Goal: Task Accomplishment & Management: Complete application form

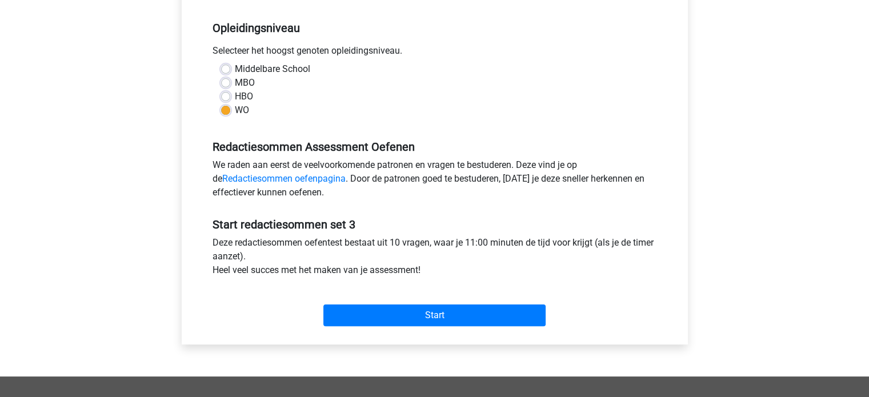
scroll to position [229, 0]
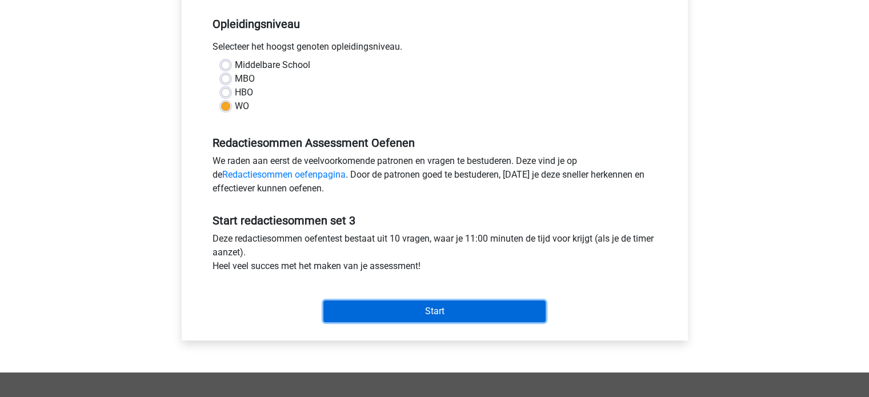
click at [517, 311] on input "Start" at bounding box center [434, 312] width 222 height 22
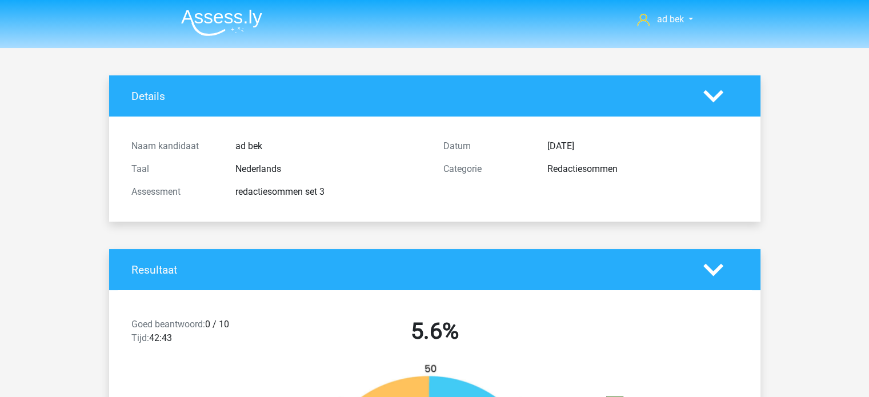
click at [248, 31] on img at bounding box center [221, 22] width 81 height 27
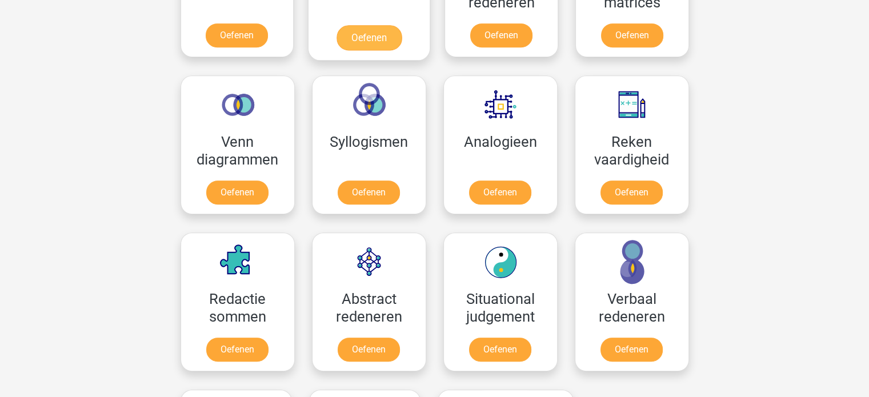
scroll to position [800, 0]
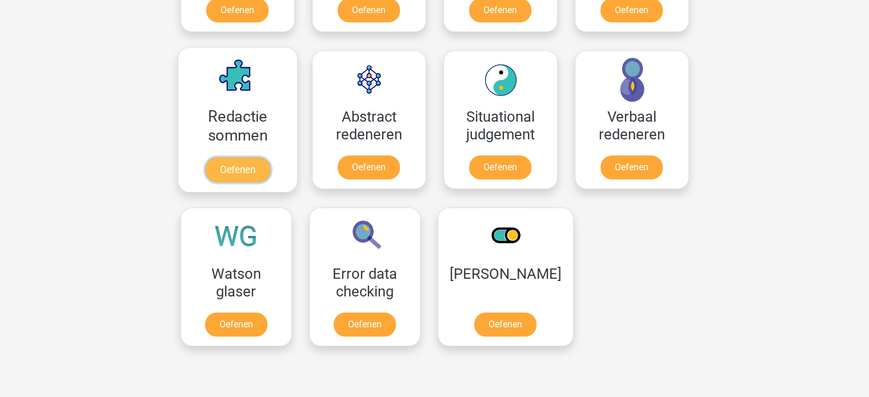
click at [252, 157] on link "Oefenen" at bounding box center [237, 169] width 65 height 25
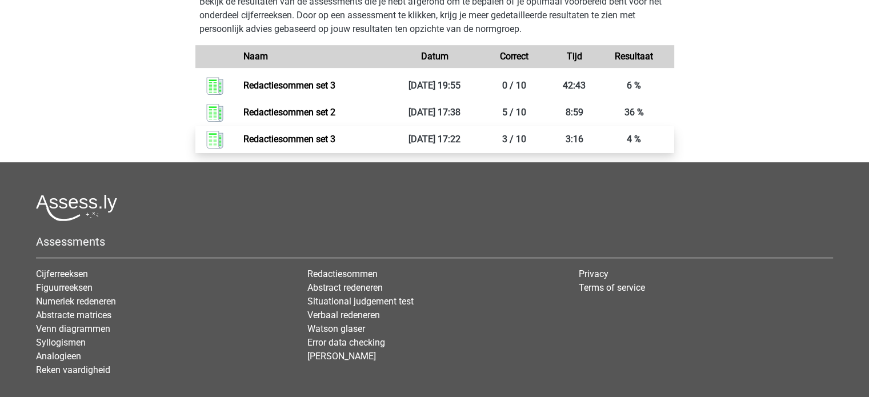
scroll to position [286, 0]
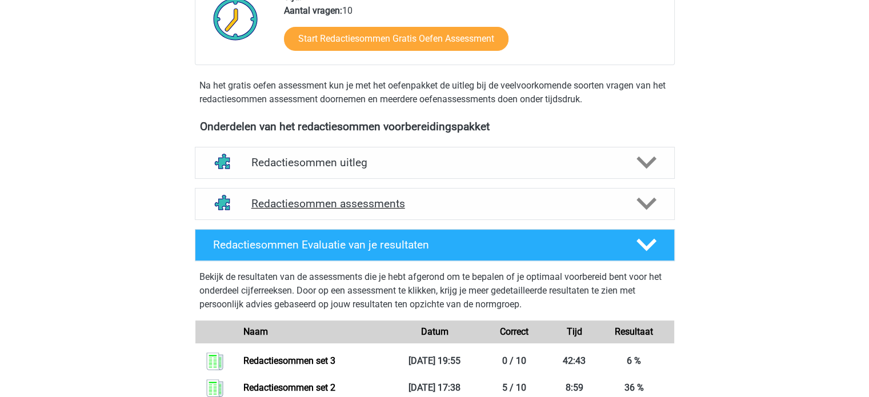
click at [428, 210] on h4 "Redactiesommen assessments" at bounding box center [434, 203] width 367 height 13
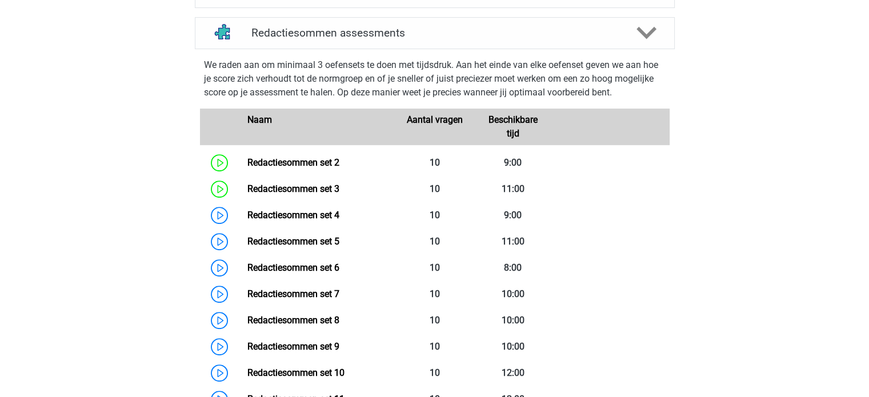
scroll to position [457, 0]
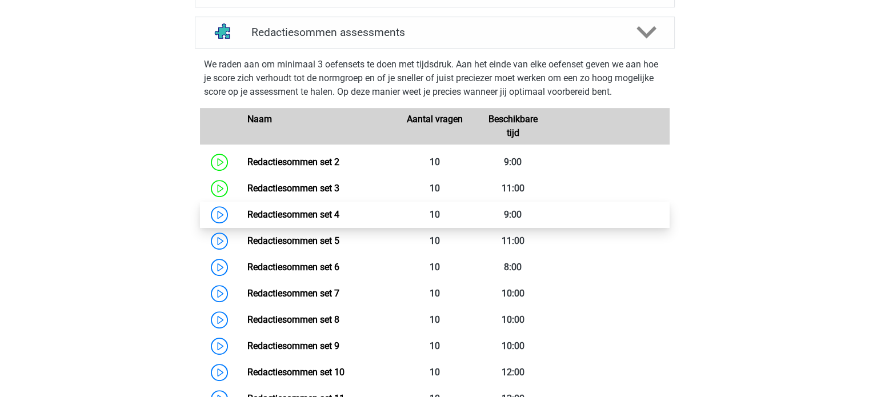
click at [339, 220] on link "Redactiesommen set 4" at bounding box center [293, 214] width 92 height 11
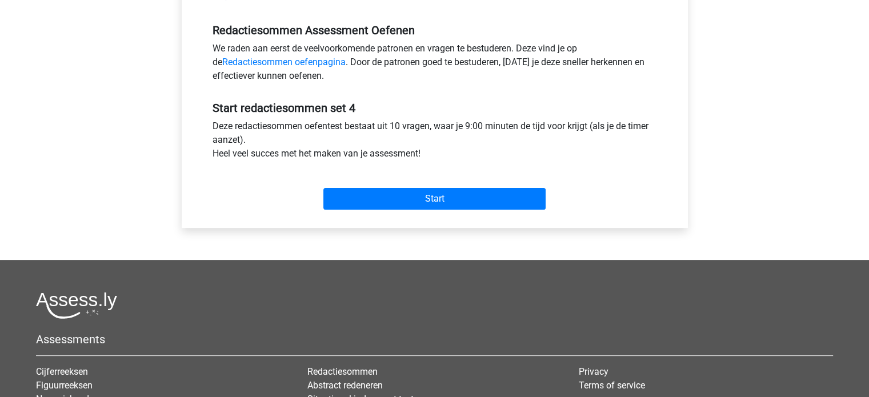
scroll to position [343, 0]
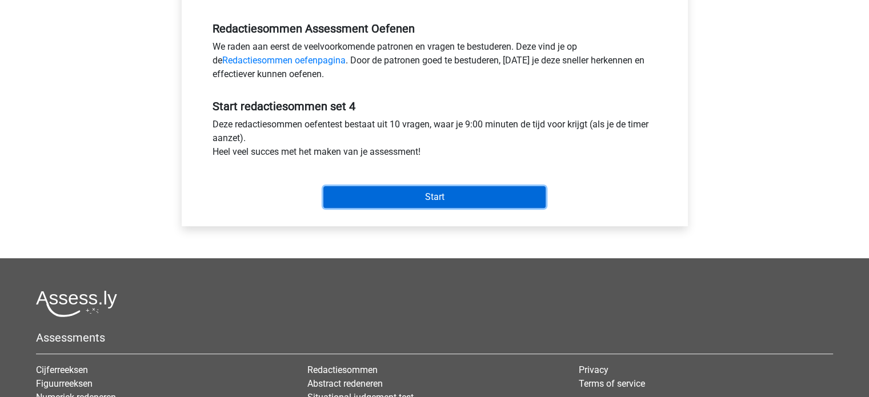
click at [433, 191] on input "Start" at bounding box center [434, 197] width 222 height 22
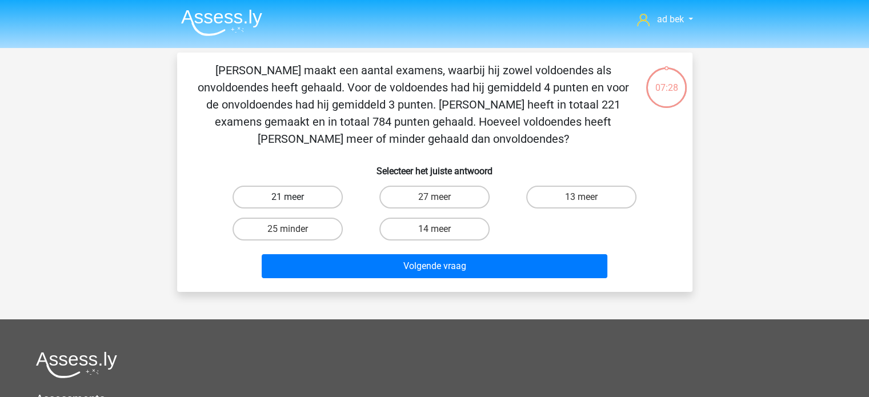
click at [304, 193] on label "21 meer" at bounding box center [288, 197] width 110 height 23
click at [295, 197] on input "21 meer" at bounding box center [290, 200] width 7 height 7
radio input "true"
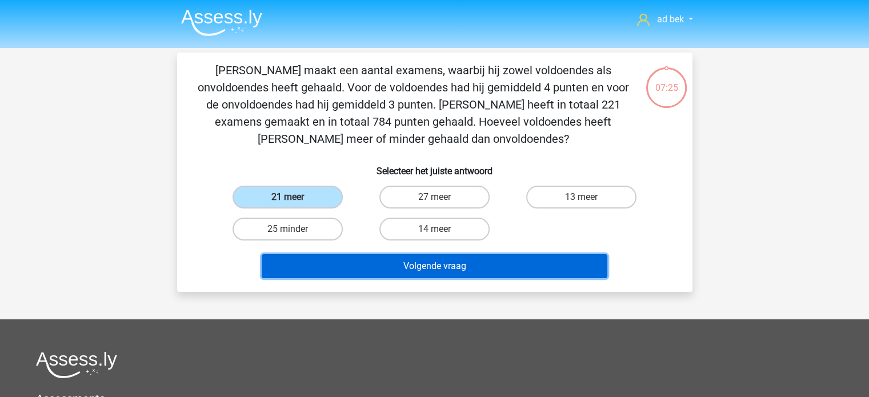
click at [404, 271] on button "Volgende vraag" at bounding box center [435, 266] width 346 height 24
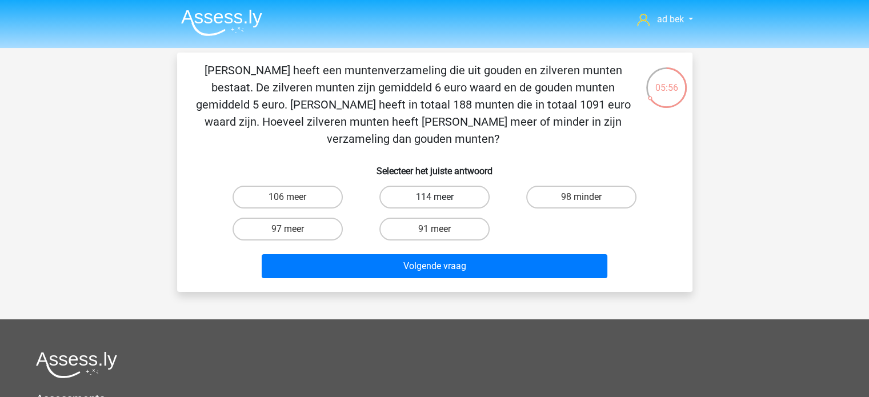
click at [433, 186] on label "114 meer" at bounding box center [434, 197] width 110 height 23
click at [434, 197] on input "114 meer" at bounding box center [437, 200] width 7 height 7
radio input "true"
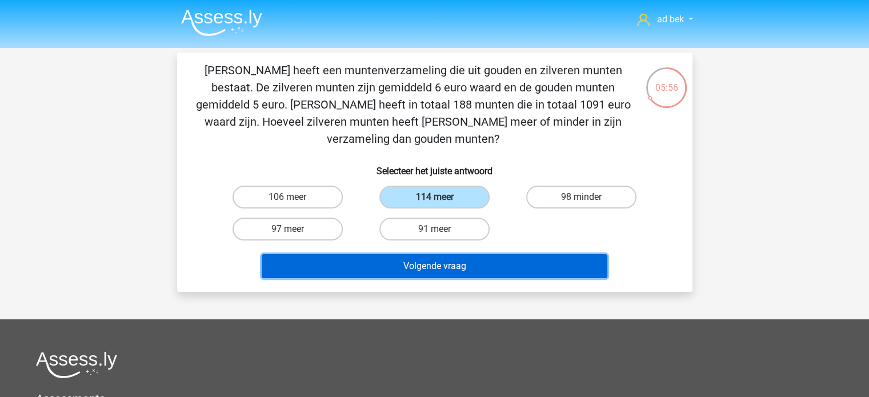
click at [467, 254] on button "Volgende vraag" at bounding box center [435, 266] width 346 height 24
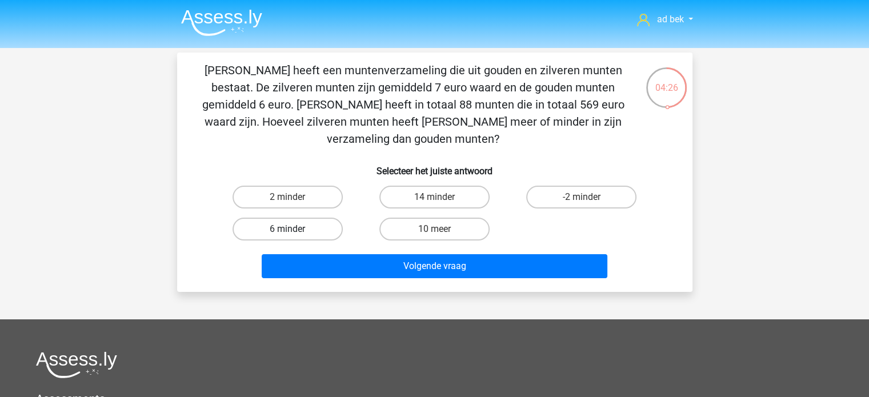
click at [272, 218] on label "6 minder" at bounding box center [288, 229] width 110 height 23
click at [287, 229] on input "6 minder" at bounding box center [290, 232] width 7 height 7
radio input "true"
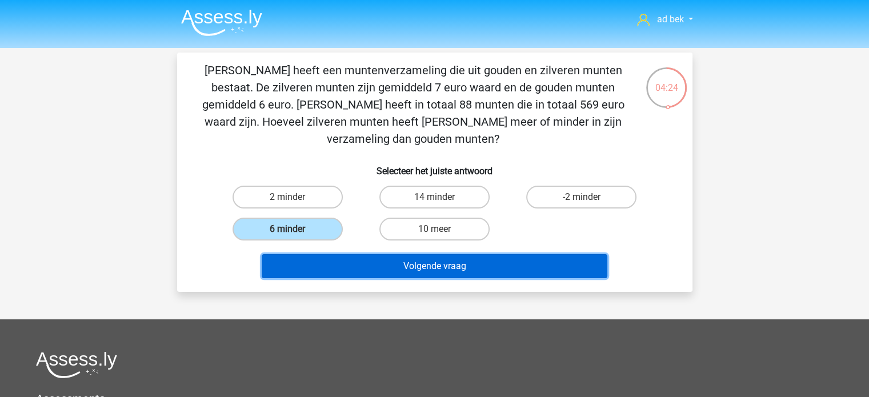
click at [381, 254] on button "Volgende vraag" at bounding box center [435, 266] width 346 height 24
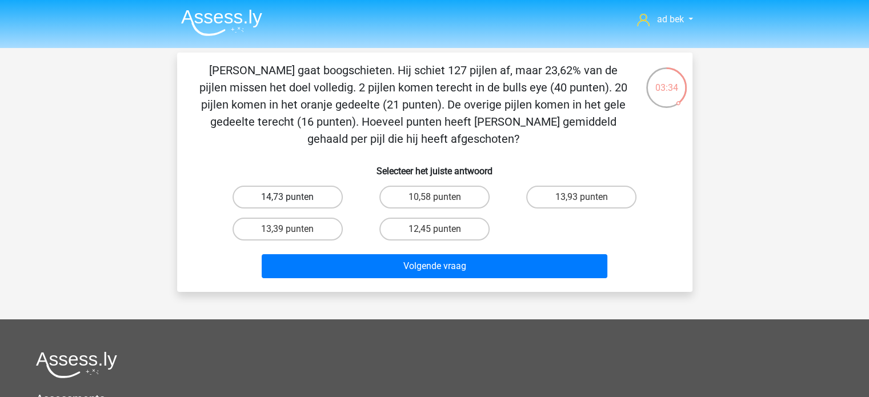
click at [319, 193] on label "14,73 punten" at bounding box center [288, 197] width 110 height 23
click at [295, 197] on input "14,73 punten" at bounding box center [290, 200] width 7 height 7
radio input "true"
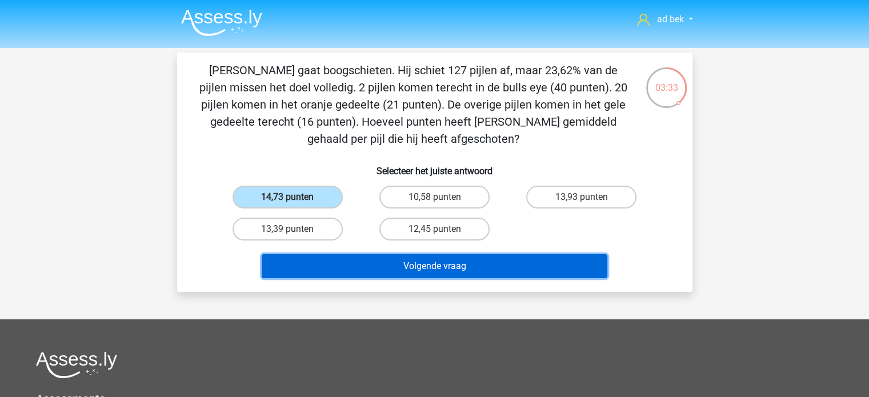
click at [375, 266] on button "Volgende vraag" at bounding box center [435, 266] width 346 height 24
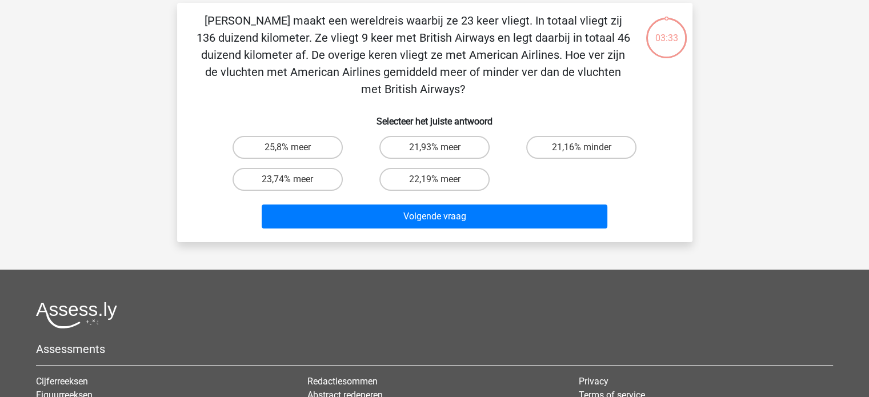
scroll to position [53, 0]
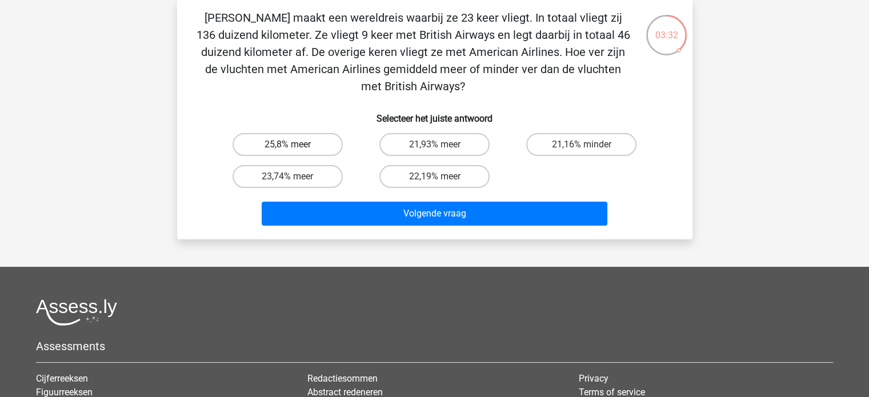
click at [319, 152] on label "25,8% meer" at bounding box center [288, 144] width 110 height 23
click at [295, 152] on input "25,8% meer" at bounding box center [290, 148] width 7 height 7
radio input "true"
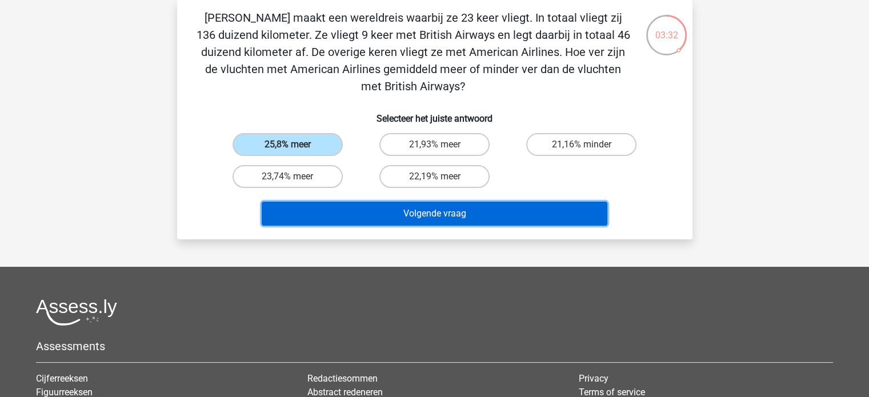
click at [349, 217] on button "Volgende vraag" at bounding box center [435, 214] width 346 height 24
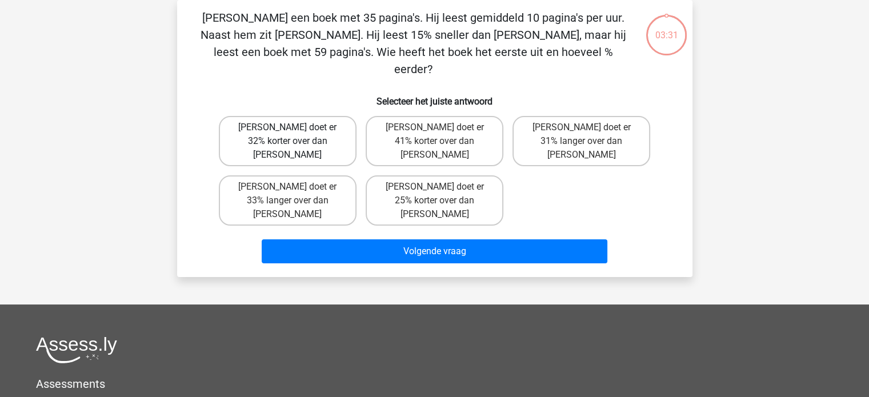
click at [306, 122] on label "Tom doet er 32% korter over dan Umberto" at bounding box center [288, 141] width 138 height 50
click at [295, 127] on input "Tom doet er 32% korter over dan Umberto" at bounding box center [290, 130] width 7 height 7
radio input "true"
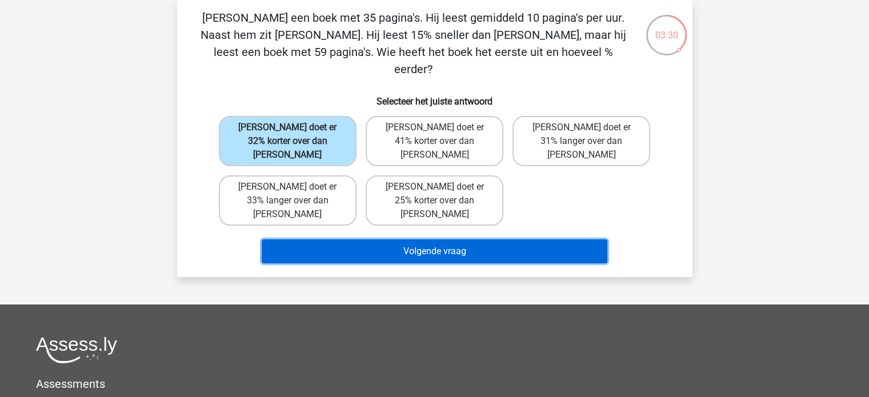
click at [339, 239] on button "Volgende vraag" at bounding box center [435, 251] width 346 height 24
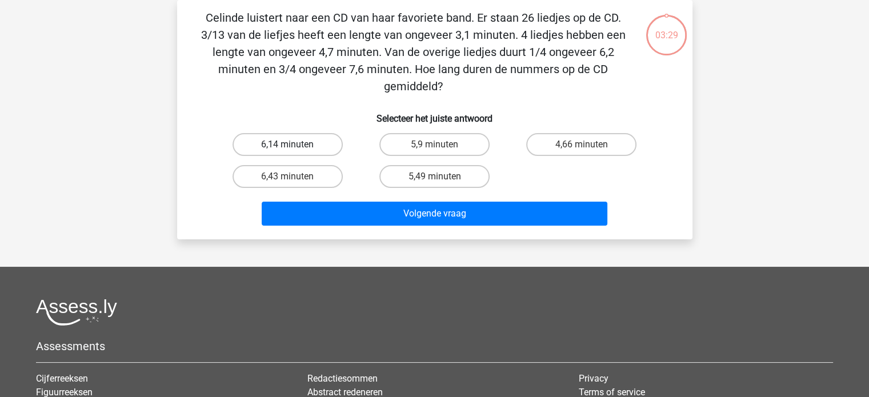
click at [310, 146] on label "6,14 minuten" at bounding box center [288, 144] width 110 height 23
click at [295, 146] on input "6,14 minuten" at bounding box center [290, 148] width 7 height 7
radio input "true"
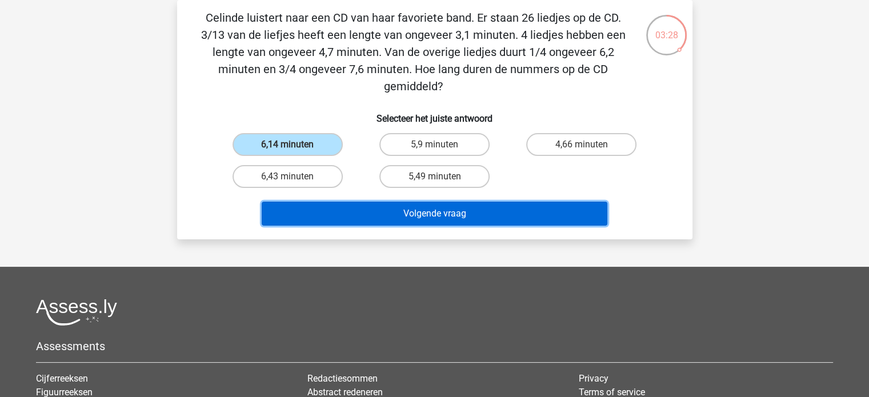
click at [341, 218] on button "Volgende vraag" at bounding box center [435, 214] width 346 height 24
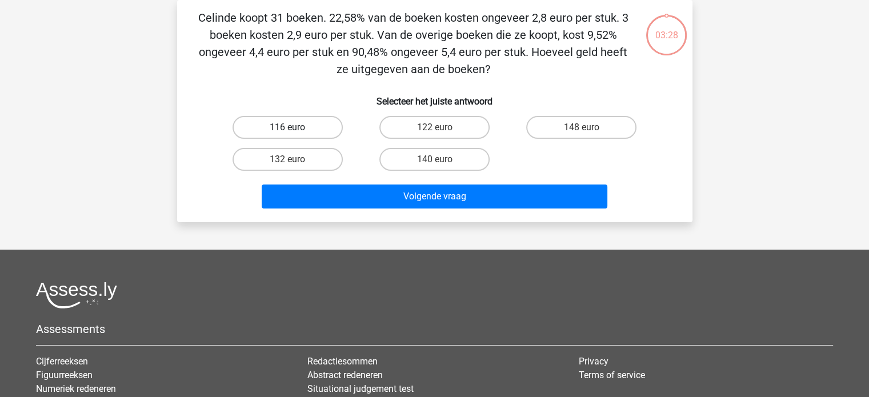
click at [308, 128] on label "116 euro" at bounding box center [288, 127] width 110 height 23
click at [295, 128] on input "116 euro" at bounding box center [290, 130] width 7 height 7
radio input "true"
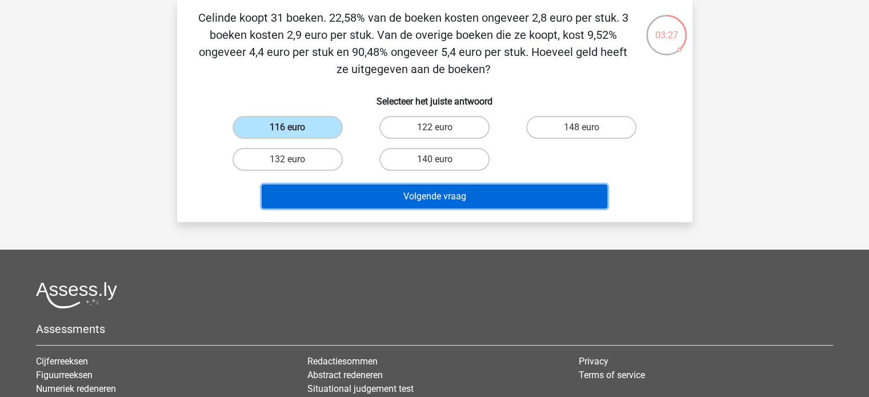
click at [327, 194] on button "Volgende vraag" at bounding box center [435, 197] width 346 height 24
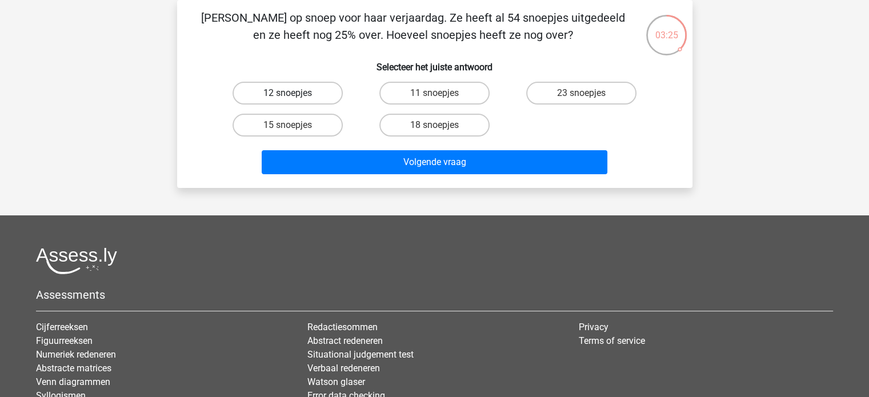
click at [306, 97] on label "12 snoepjes" at bounding box center [288, 93] width 110 height 23
click at [295, 97] on input "12 snoepjes" at bounding box center [290, 96] width 7 height 7
radio input "true"
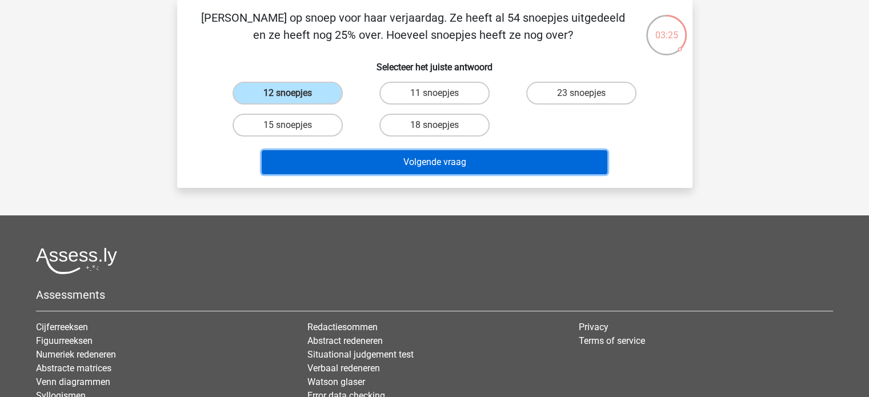
click at [331, 155] on button "Volgende vraag" at bounding box center [435, 162] width 346 height 24
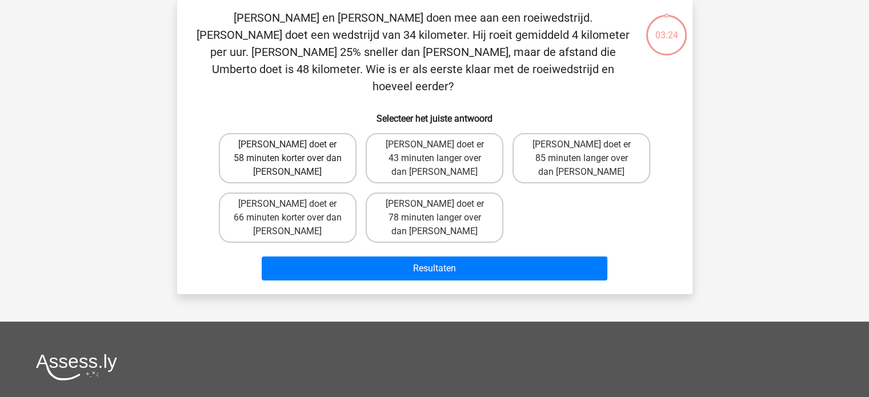
click at [326, 134] on label "Tom doet er 58 minuten korter over dan Umberto" at bounding box center [288, 158] width 138 height 50
click at [295, 145] on input "Tom doet er 58 minuten korter over dan Umberto" at bounding box center [290, 148] width 7 height 7
radio input "true"
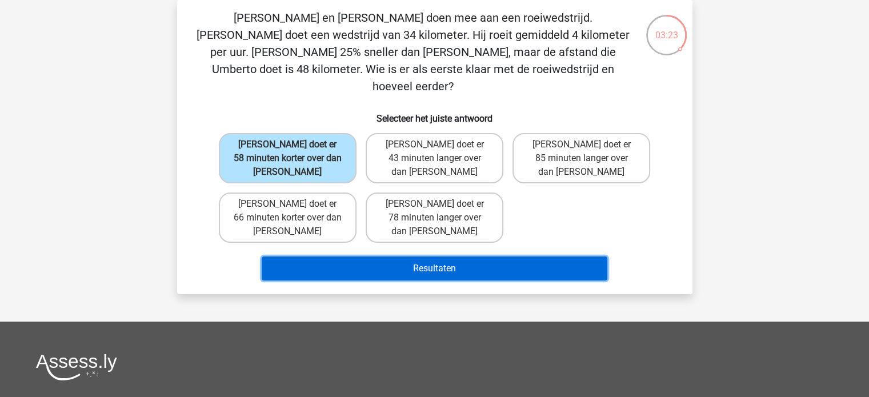
click at [354, 257] on button "Resultaten" at bounding box center [435, 269] width 346 height 24
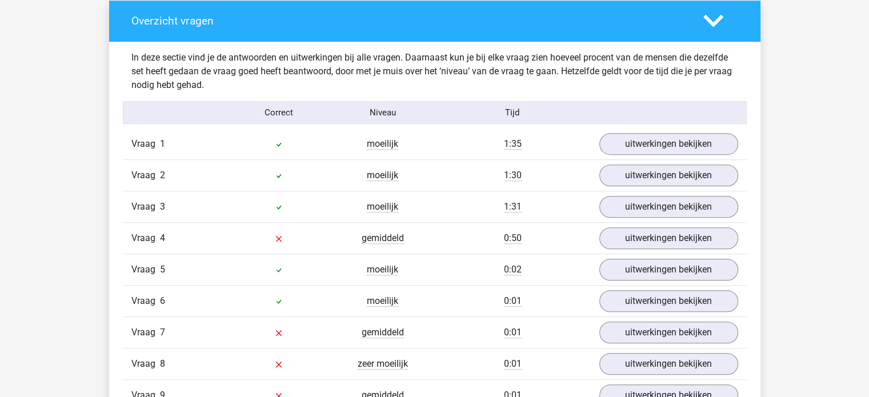
scroll to position [686, 0]
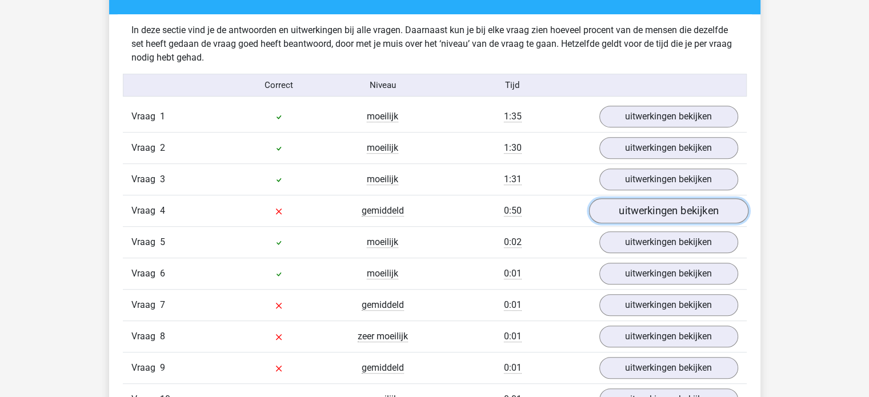
click at [649, 215] on link "uitwerkingen bekijken" at bounding box center [668, 211] width 159 height 25
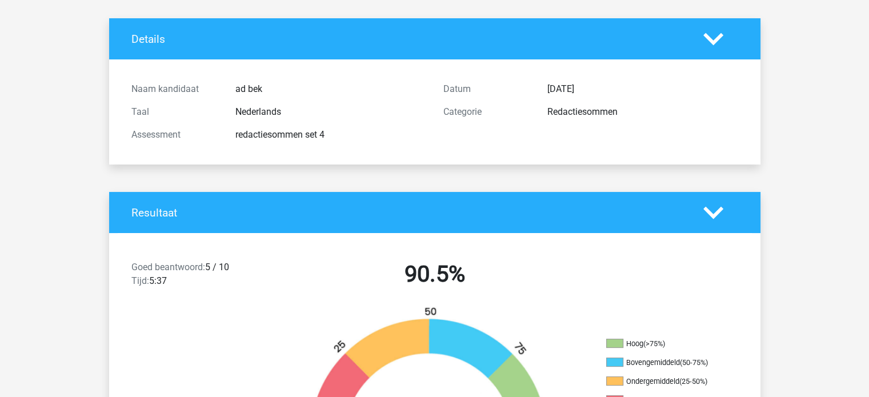
scroll to position [0, 0]
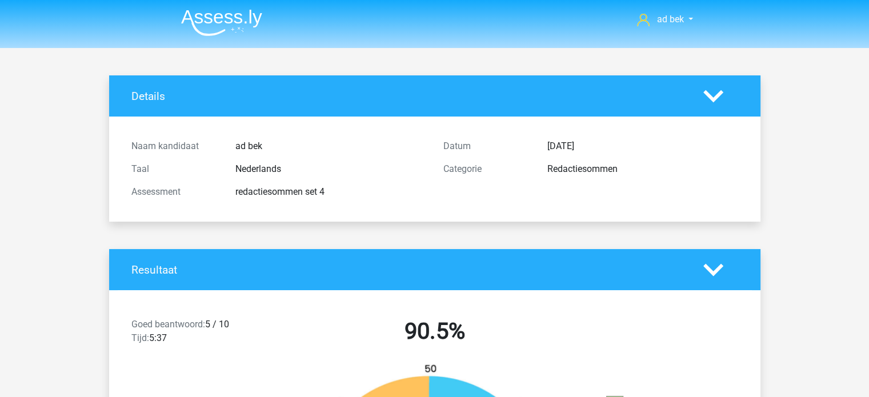
click at [241, 11] on img at bounding box center [221, 22] width 81 height 27
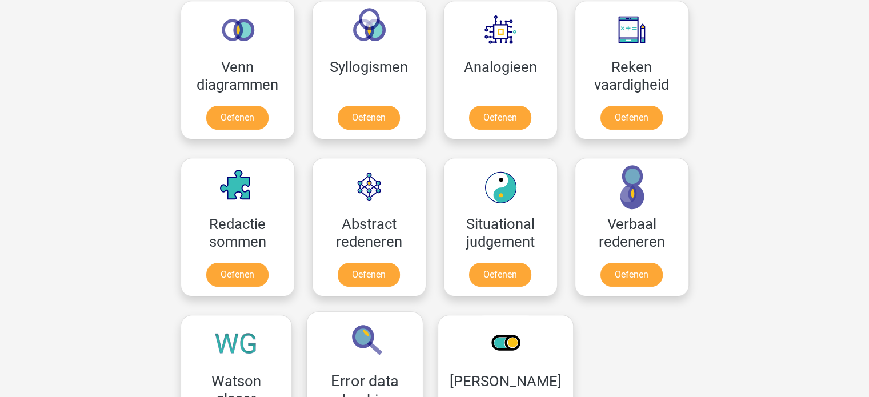
scroll to position [857, 0]
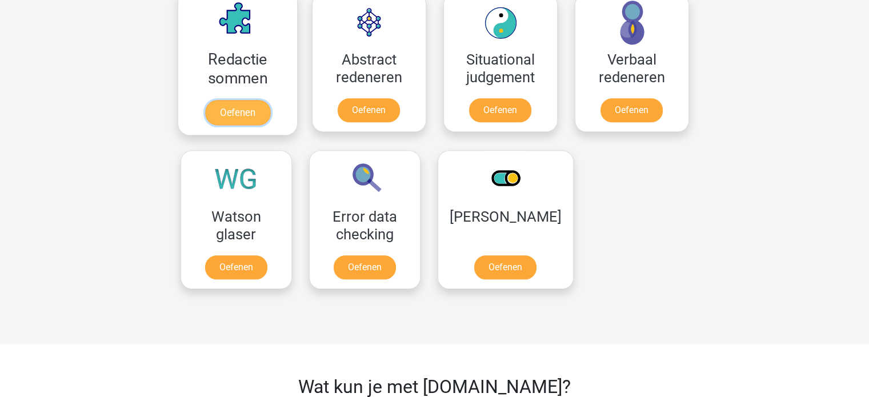
click at [256, 100] on link "Oefenen" at bounding box center [237, 112] width 65 height 25
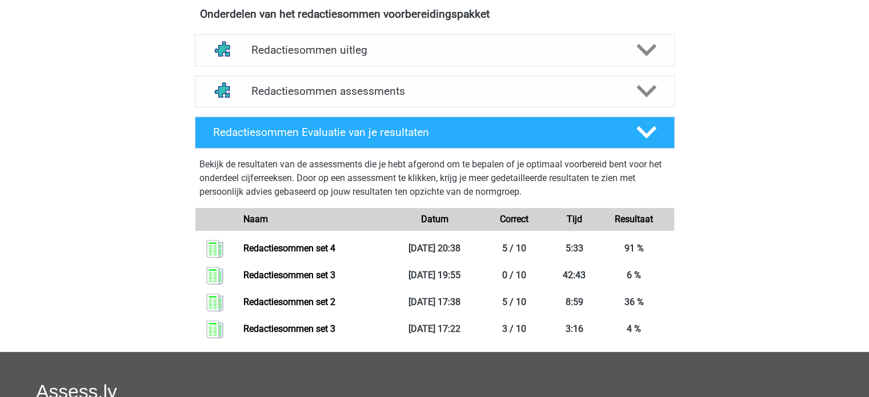
scroll to position [400, 0]
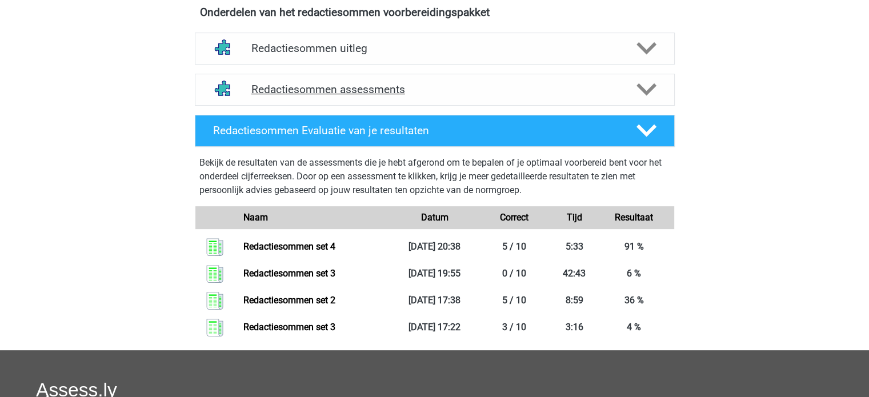
click at [426, 106] on div "Redactiesommen assessments" at bounding box center [435, 90] width 480 height 32
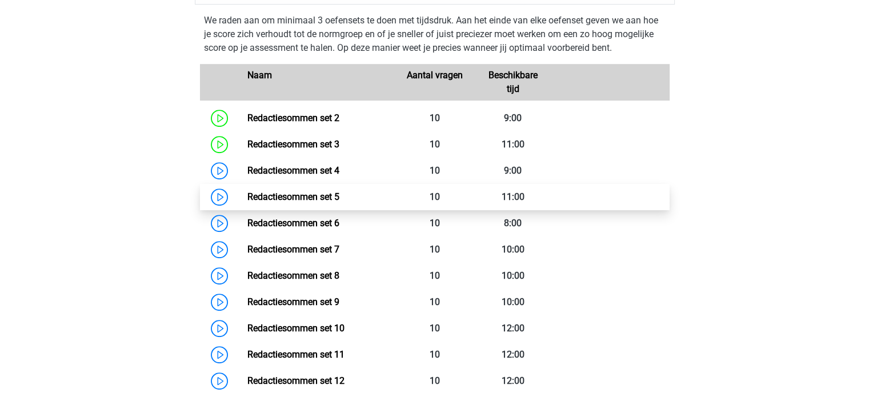
scroll to position [514, 0]
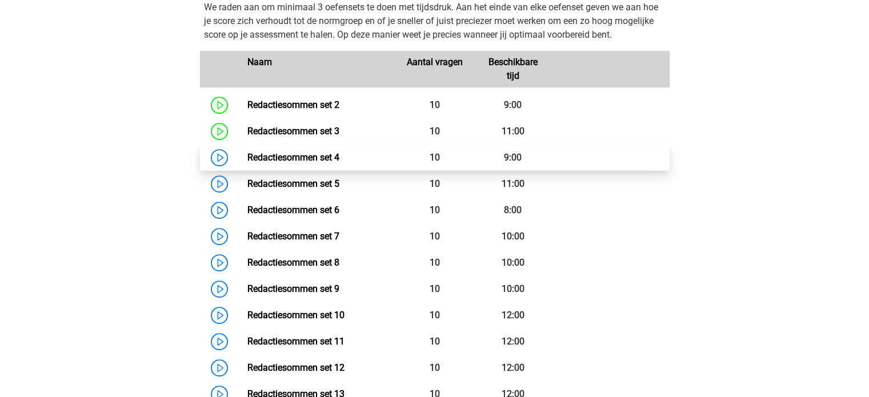
click at [339, 163] on link "Redactiesommen set 4" at bounding box center [293, 157] width 92 height 11
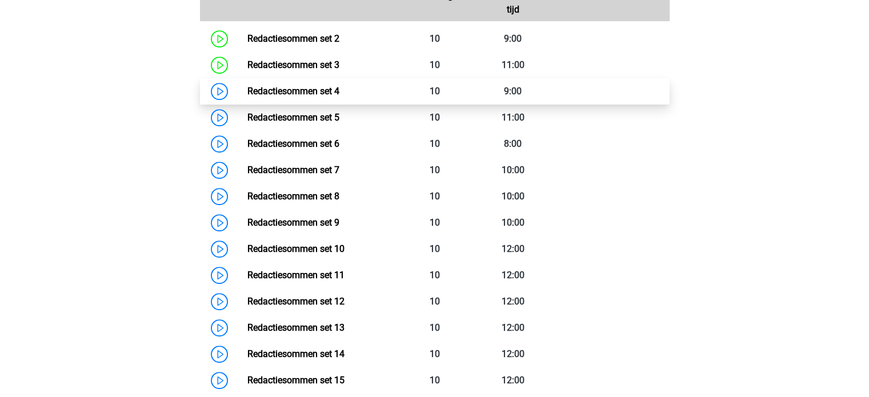
scroll to position [571, 0]
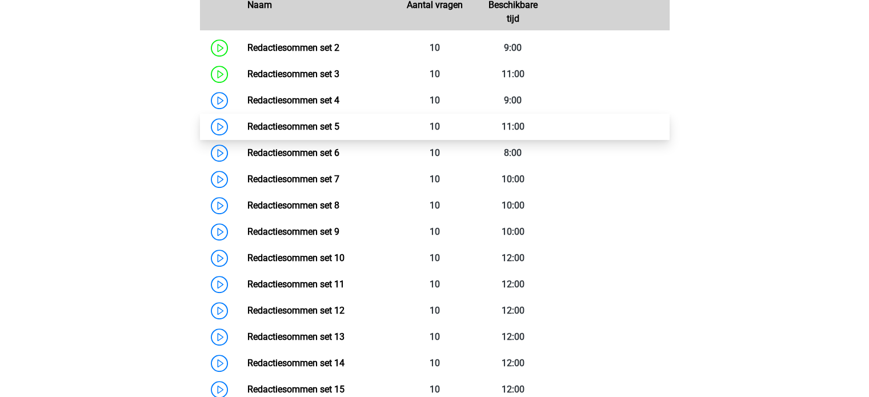
click at [339, 132] on link "Redactiesommen set 5" at bounding box center [293, 126] width 92 height 11
